Goal: Task Accomplishment & Management: Manage account settings

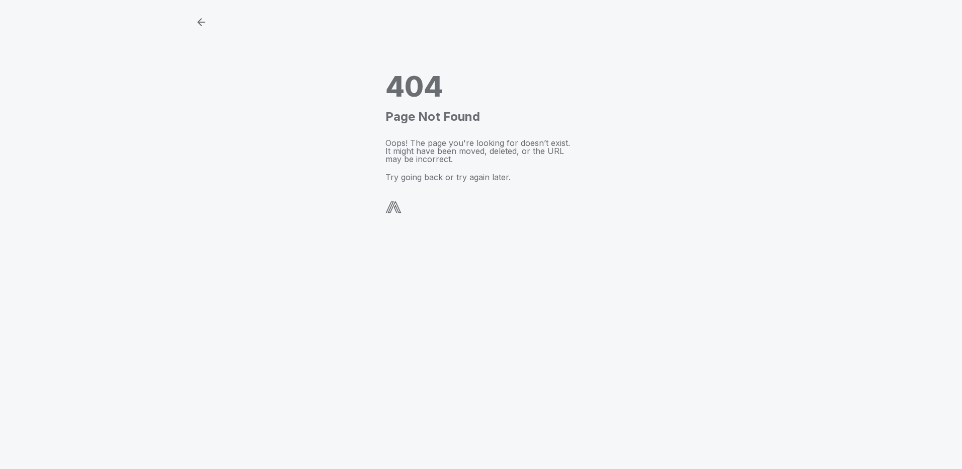
click at [392, 207] on img at bounding box center [393, 207] width 16 height 12
click at [394, 205] on img at bounding box center [393, 207] width 16 height 12
click at [417, 164] on div "404 Page Not Found Oops! The page you're looking for doesn’t exist. It might ha…" at bounding box center [480, 143] width 191 height 143
click at [197, 20] on icon "button" at bounding box center [201, 22] width 12 height 12
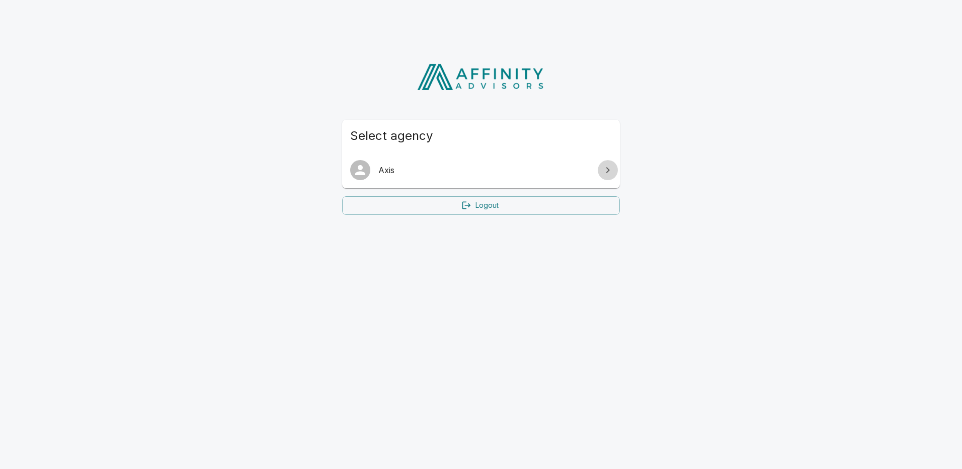
click at [607, 169] on icon at bounding box center [607, 170] width 12 height 12
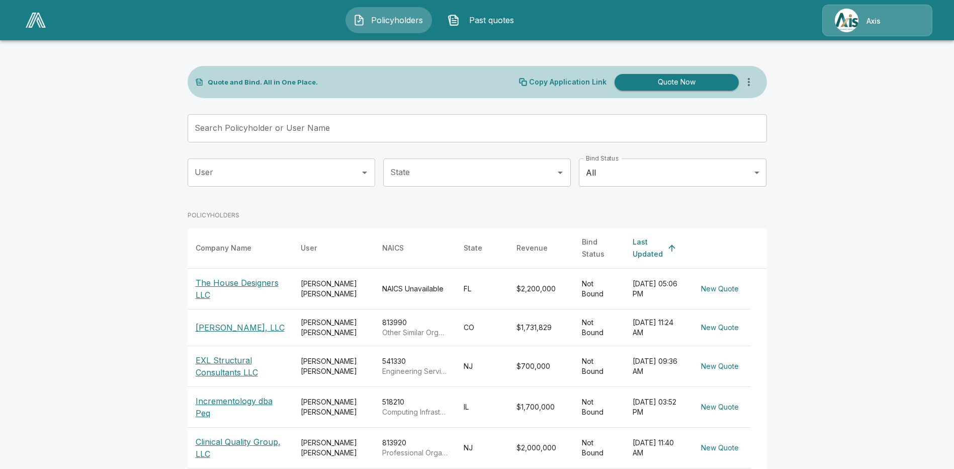
click at [380, 17] on span "Policyholders" at bounding box center [396, 20] width 55 height 12
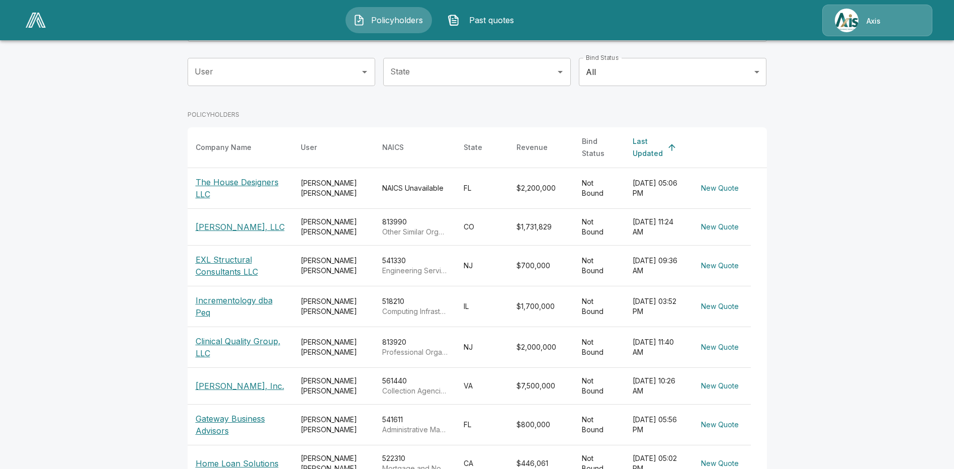
scroll to position [151, 0]
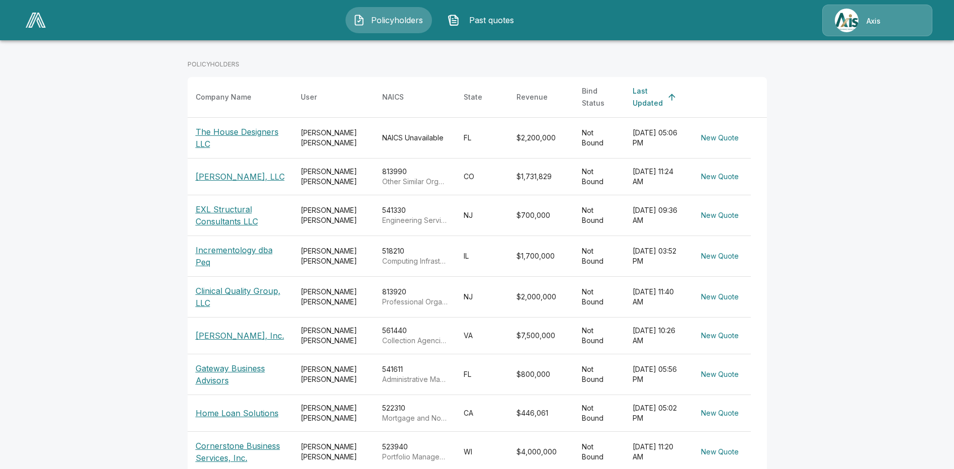
click at [227, 369] on p "Gateway Business Advisors" at bounding box center [240, 374] width 89 height 24
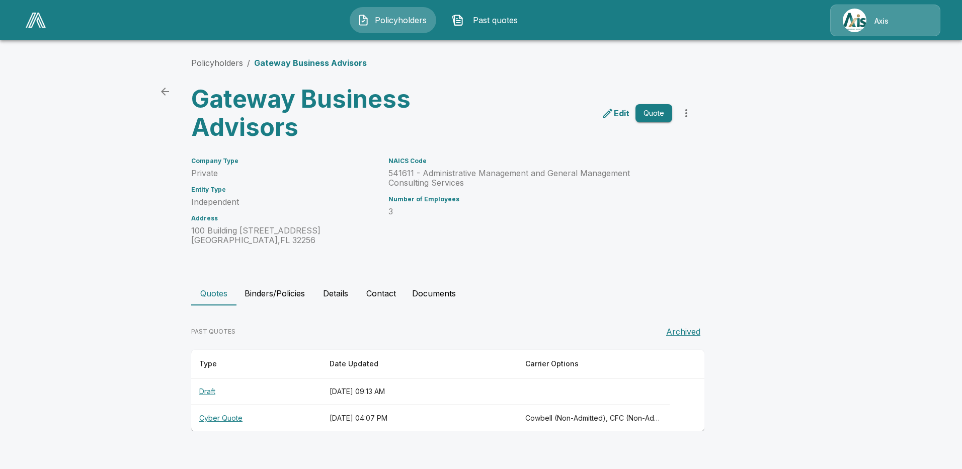
click at [227, 410] on th "Cyber Quote" at bounding box center [256, 418] width 130 height 27
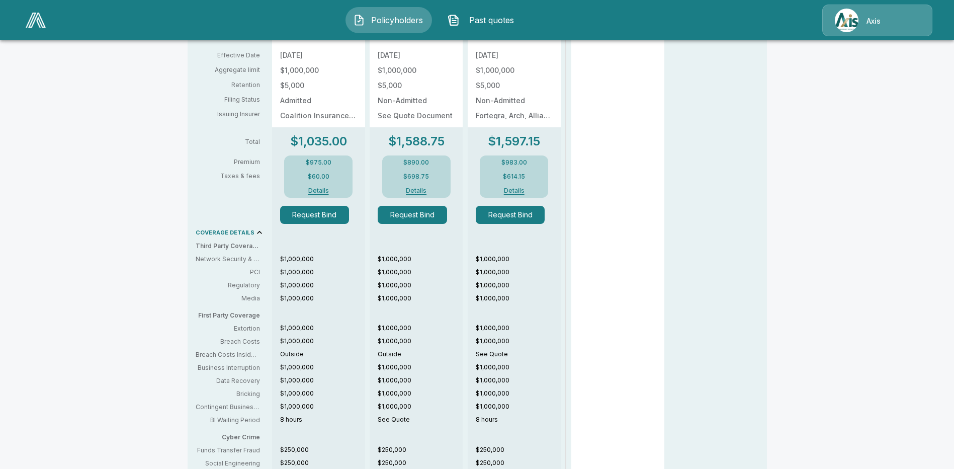
scroll to position [524, 0]
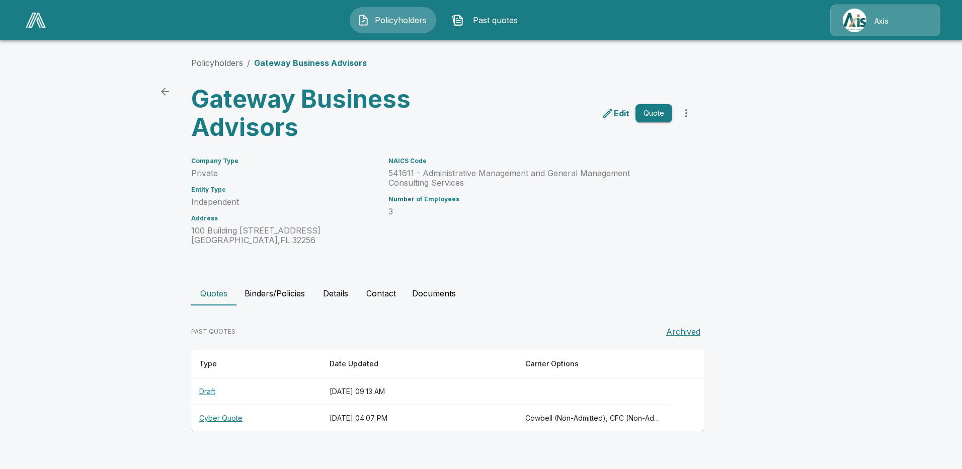
click at [205, 392] on th "Draft" at bounding box center [256, 391] width 130 height 27
click at [881, 20] on p "Axis" at bounding box center [881, 21] width 14 height 10
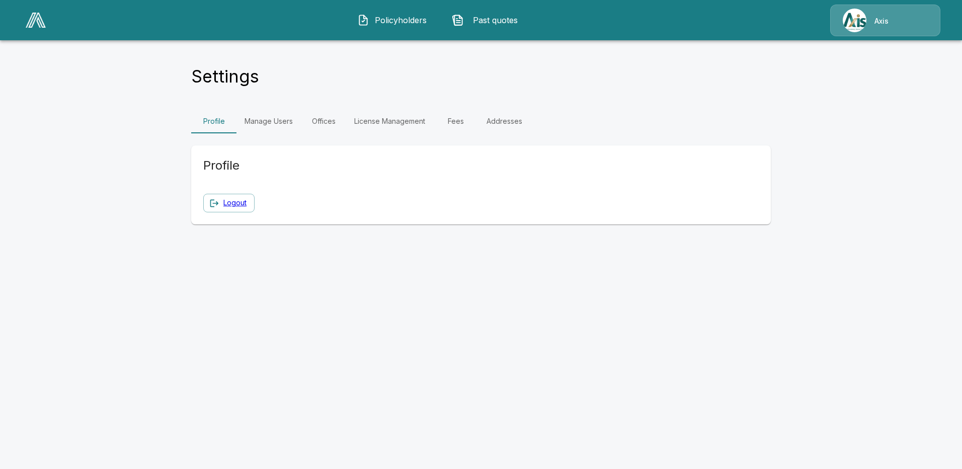
click at [232, 204] on link "Logout" at bounding box center [234, 203] width 23 height 13
